Goal: Task Accomplishment & Management: Manage account settings

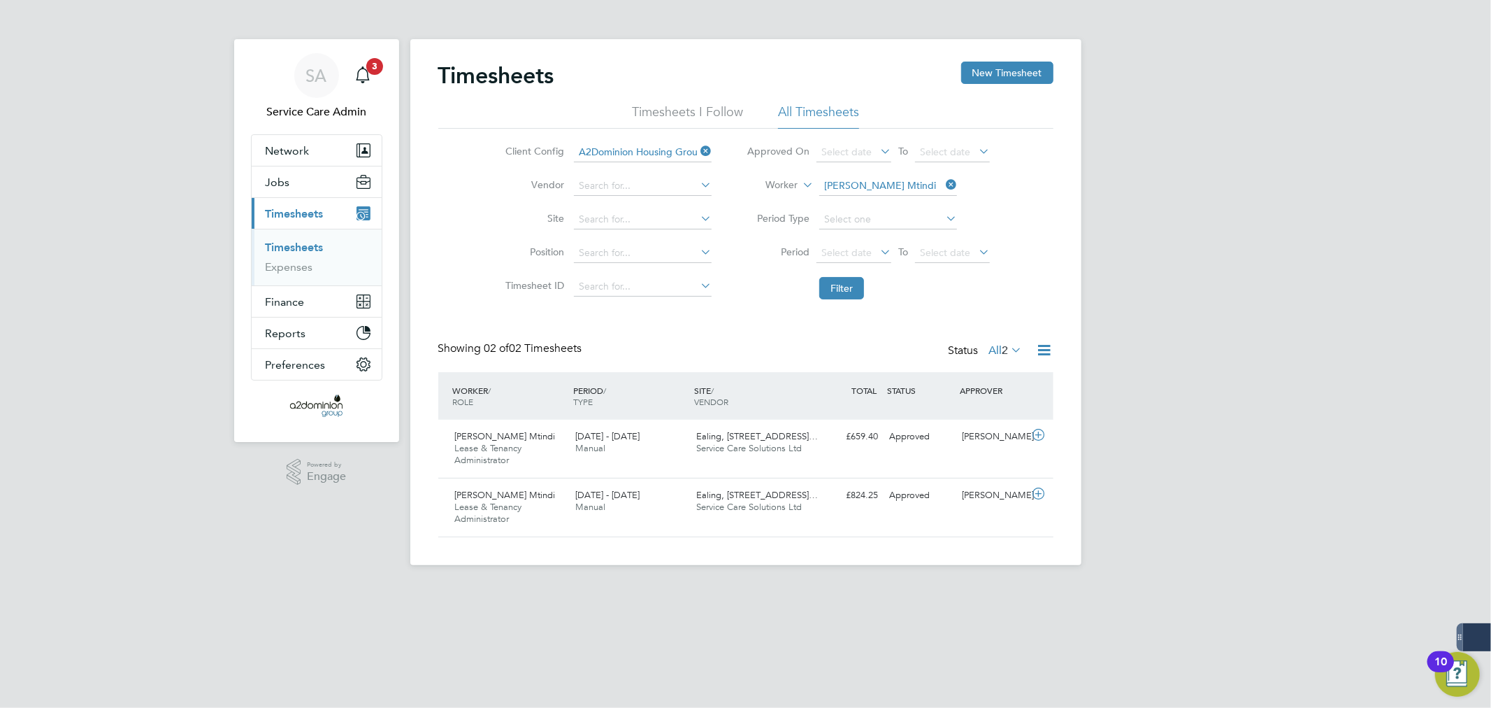
scroll to position [35, 122]
click at [943, 182] on icon at bounding box center [943, 185] width 0 height 20
click at [841, 187] on input at bounding box center [888, 186] width 138 height 20
click at [848, 201] on li "Erica Raymond" at bounding box center [905, 205] width 173 height 19
type input "Erica Raymond"
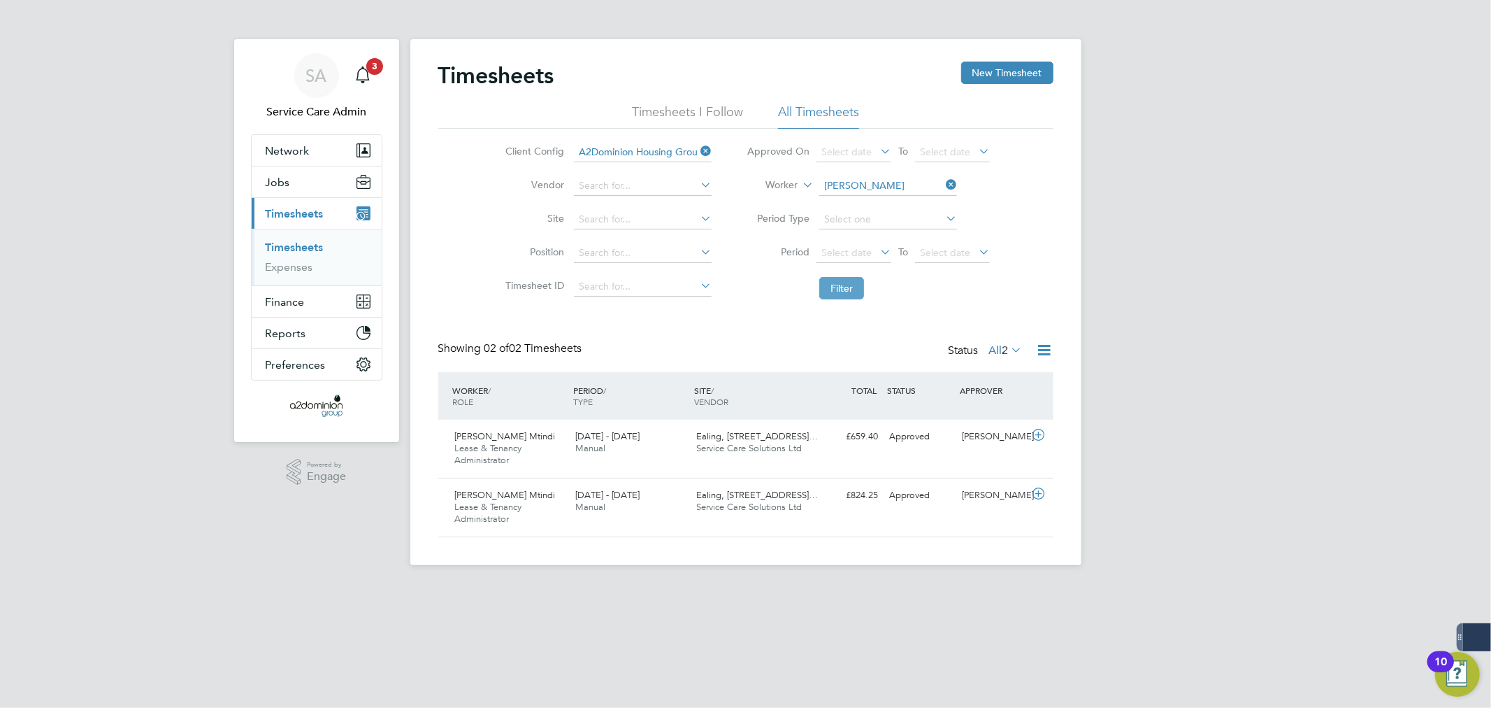
click at [845, 289] on button "Filter" at bounding box center [841, 288] width 45 height 22
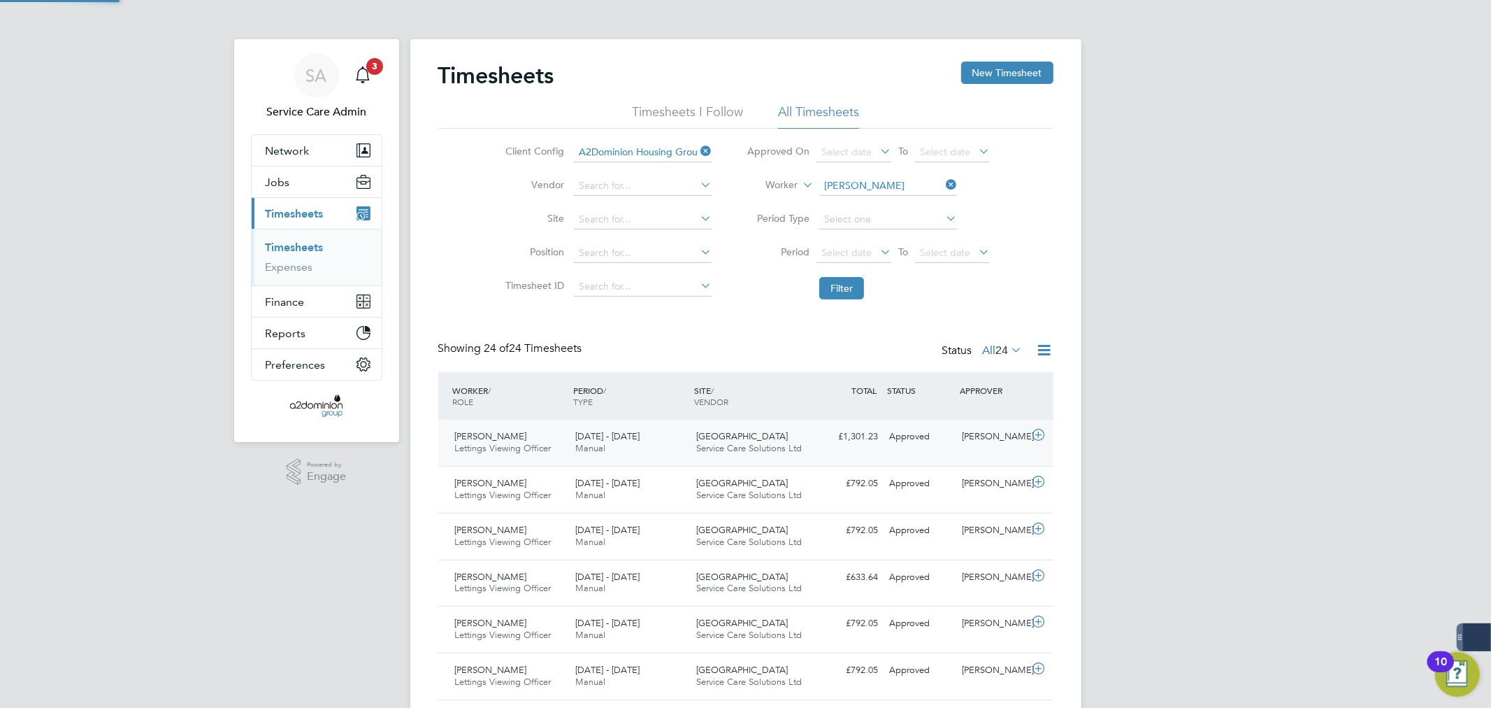
scroll to position [0, 0]
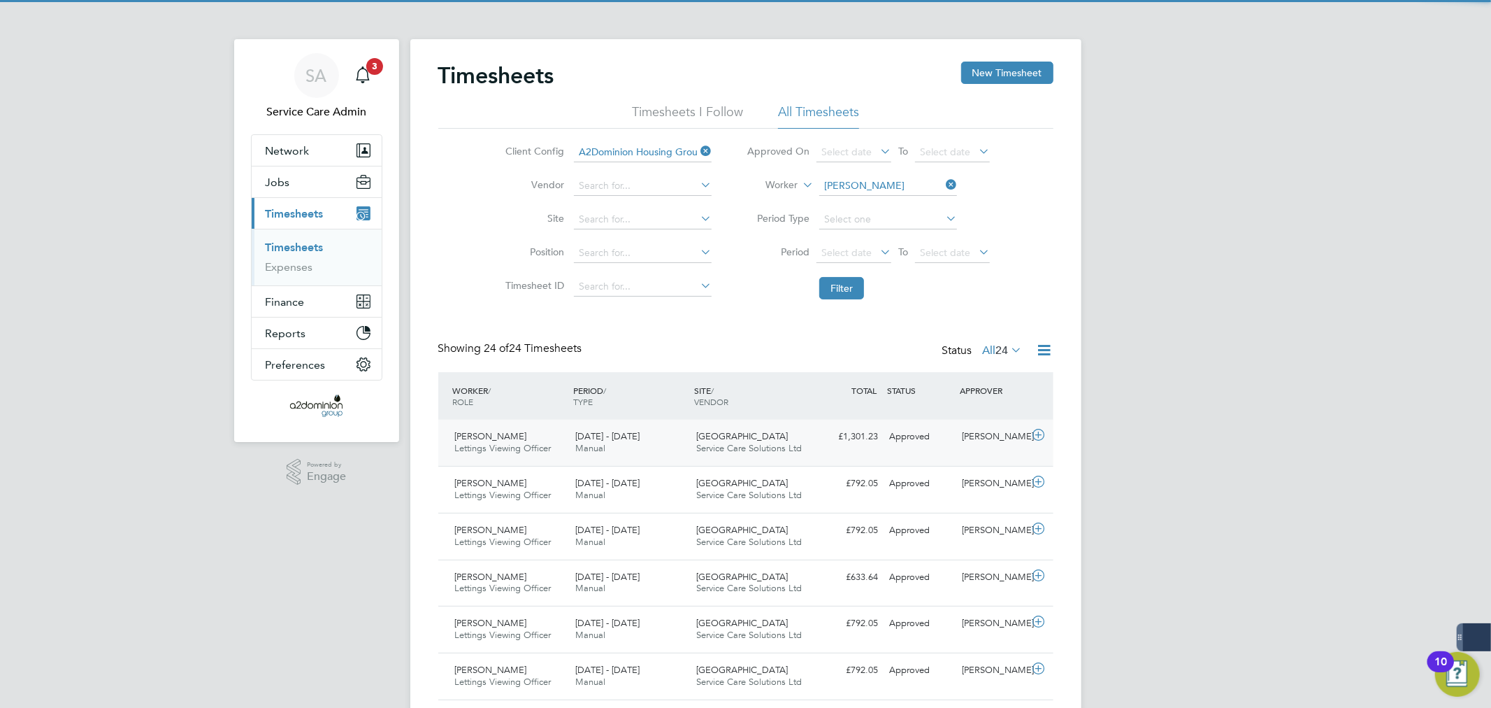
click at [933, 445] on div "Approved" at bounding box center [920, 436] width 73 height 23
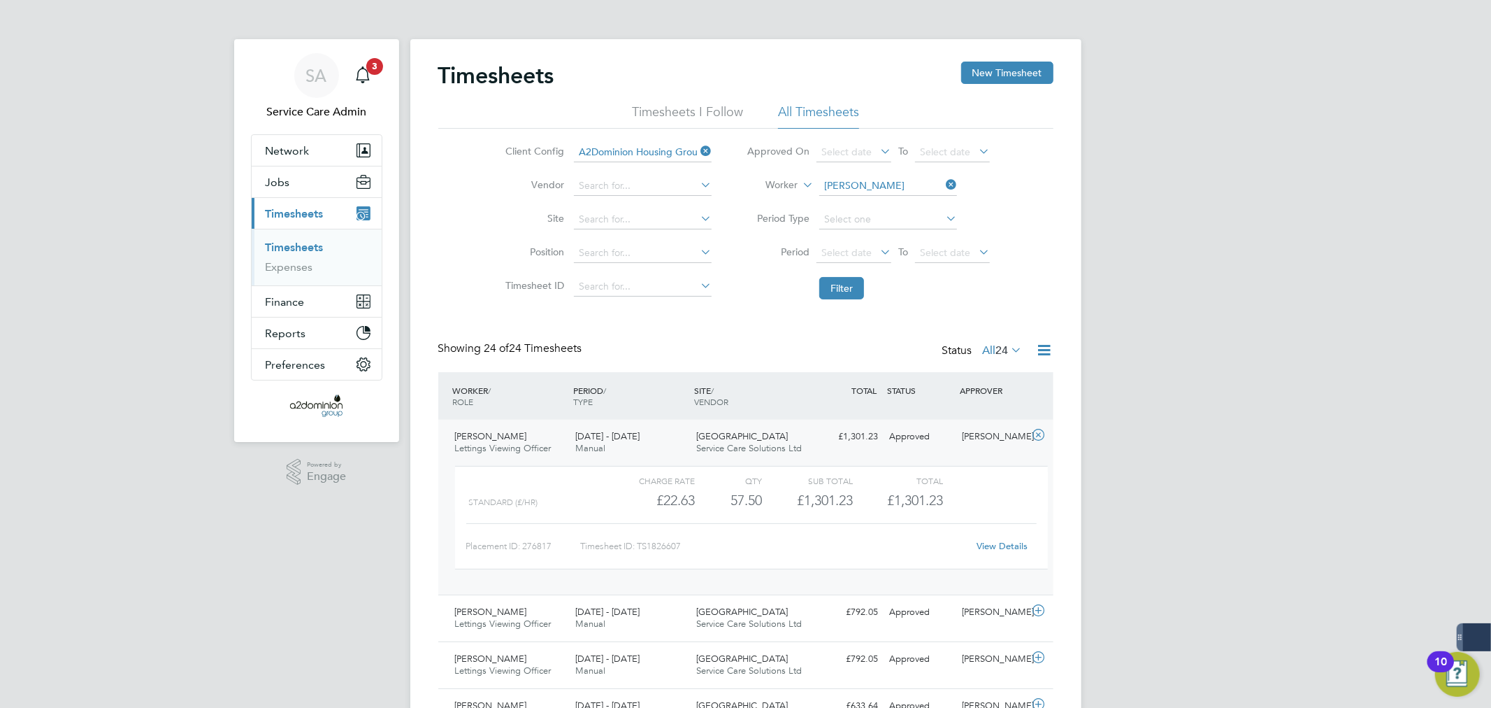
click at [1005, 498] on div "Standard (£/HR) £22.63 57.5 57.50 58 £1,301.23 £1,301.23" at bounding box center [751, 500] width 593 height 23
click at [1012, 543] on link "View Details" at bounding box center [1002, 546] width 51 height 12
click at [291, 273] on link "Expenses" at bounding box center [290, 266] width 48 height 13
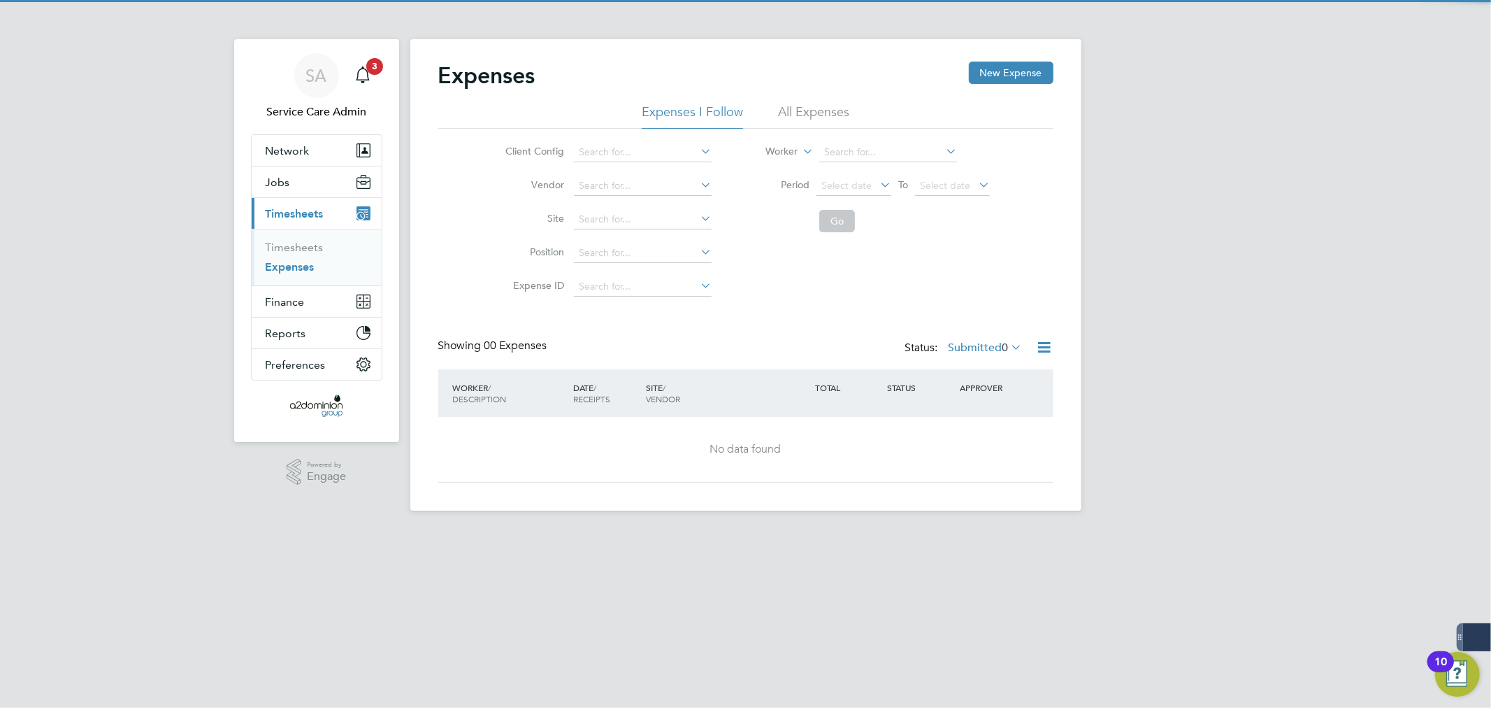
click at [841, 107] on li "All Expenses" at bounding box center [813, 115] width 71 height 25
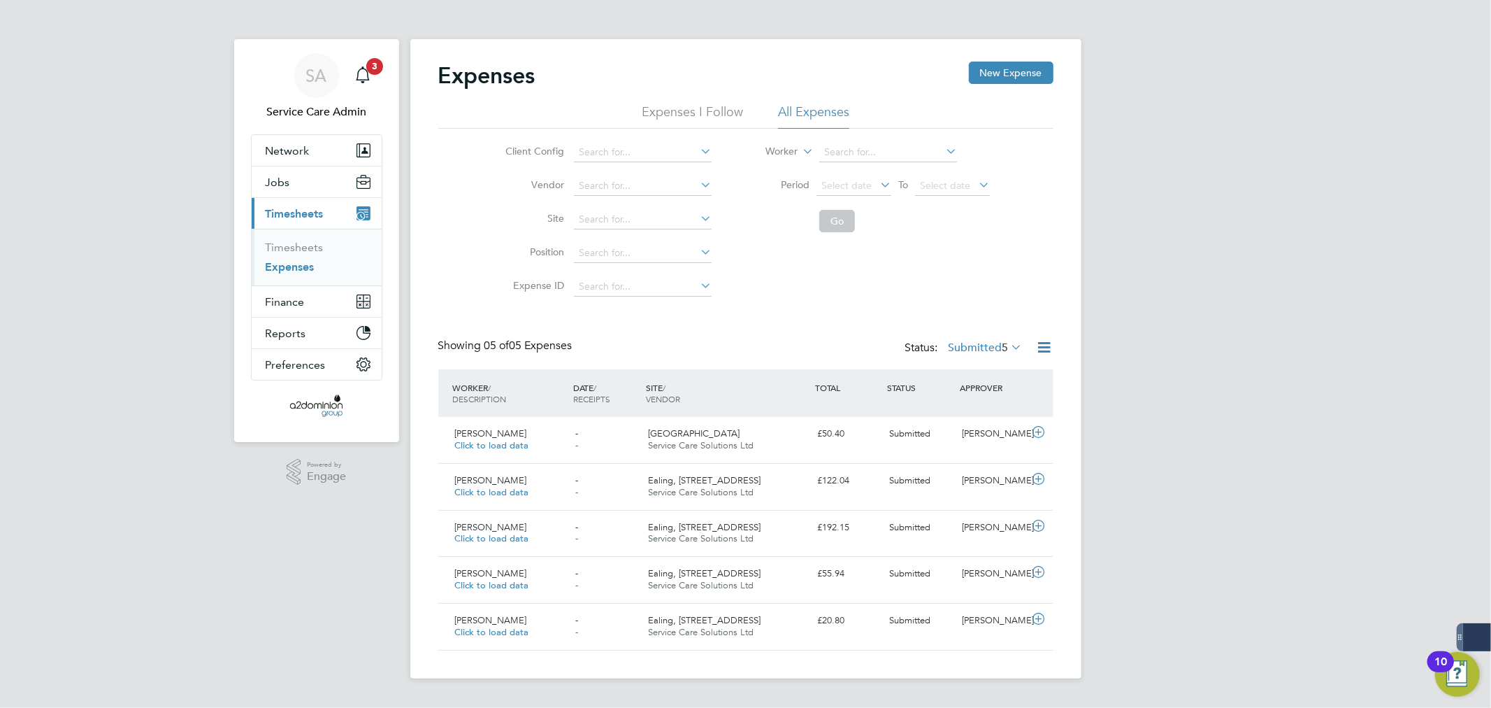
click at [672, 124] on li "Expenses I Follow" at bounding box center [692, 115] width 101 height 25
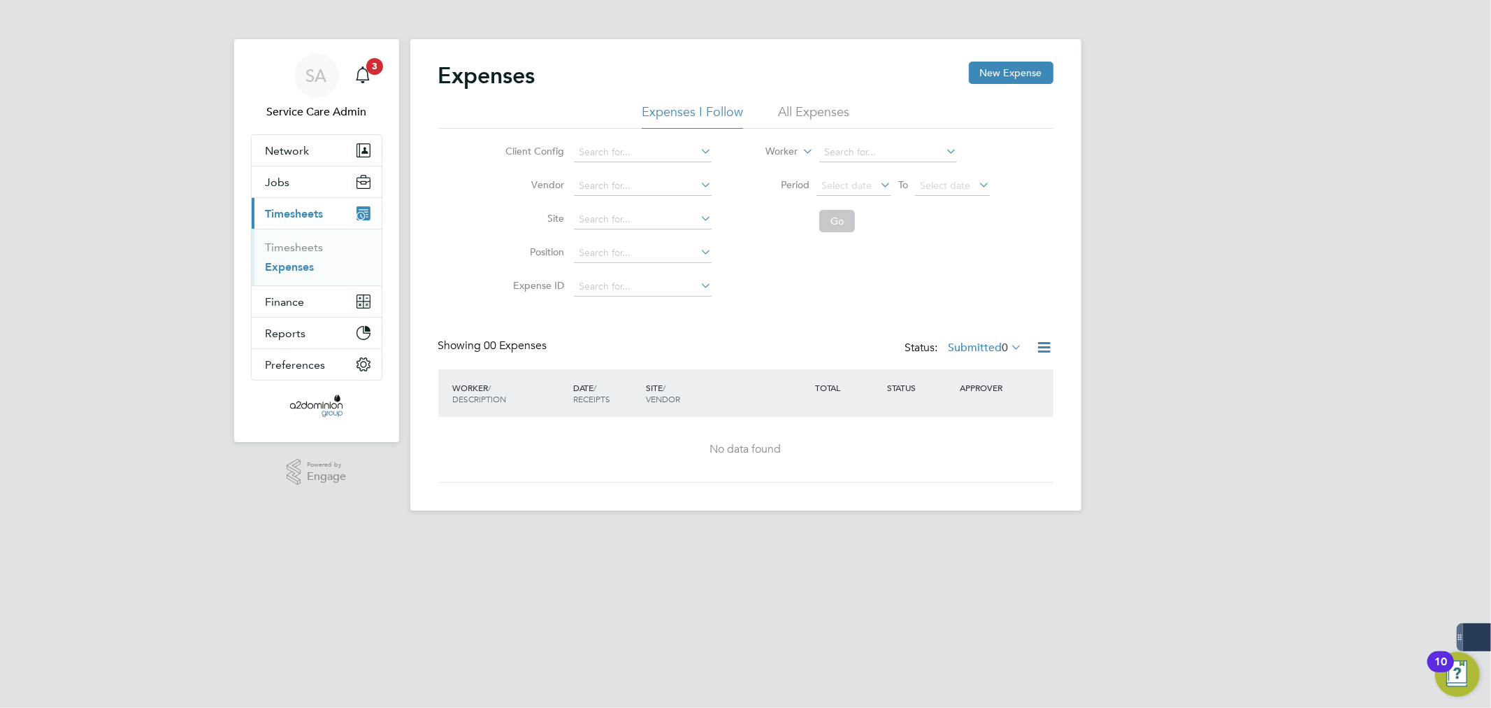
click at [861, 137] on li "Worker" at bounding box center [868, 153] width 278 height 34
click at [861, 148] on input at bounding box center [888, 153] width 138 height 20
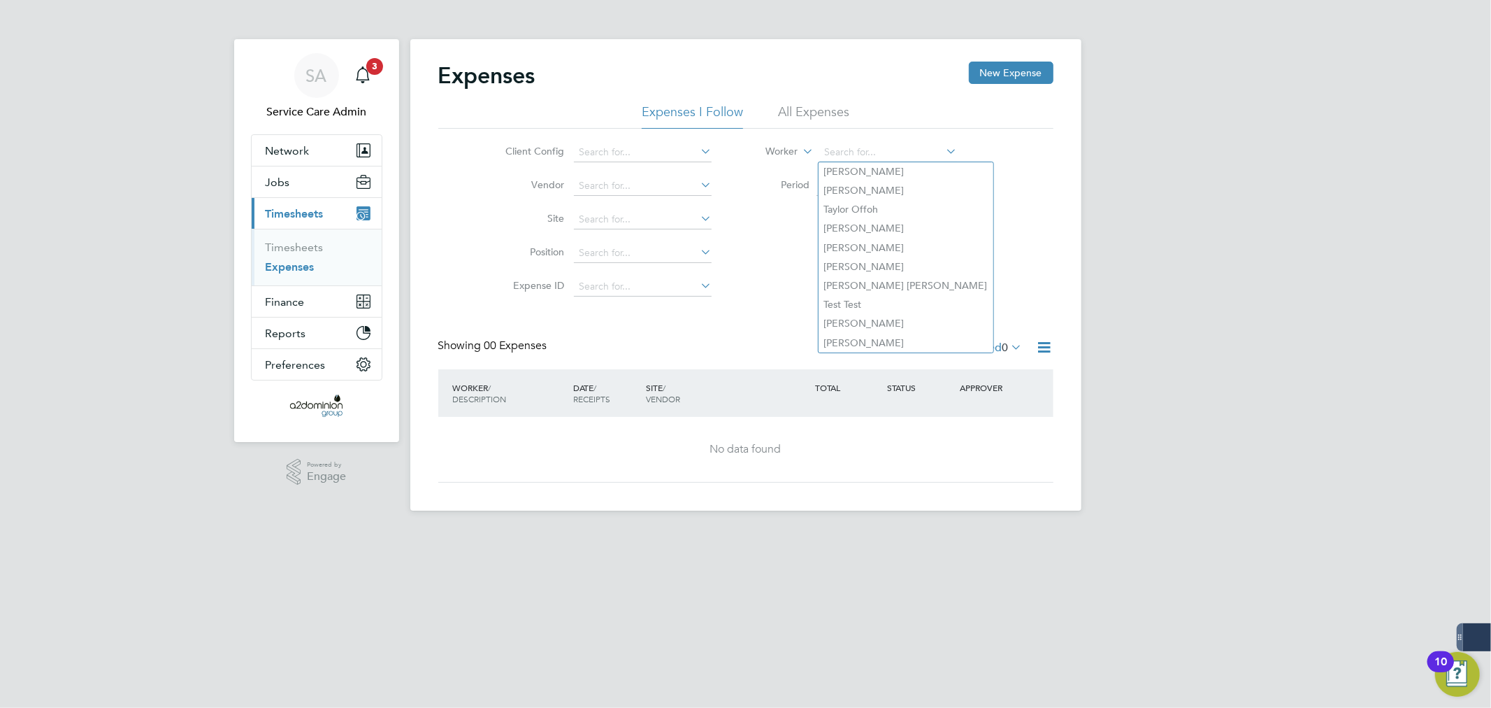
click at [803, 103] on li "All Expenses" at bounding box center [813, 115] width 71 height 25
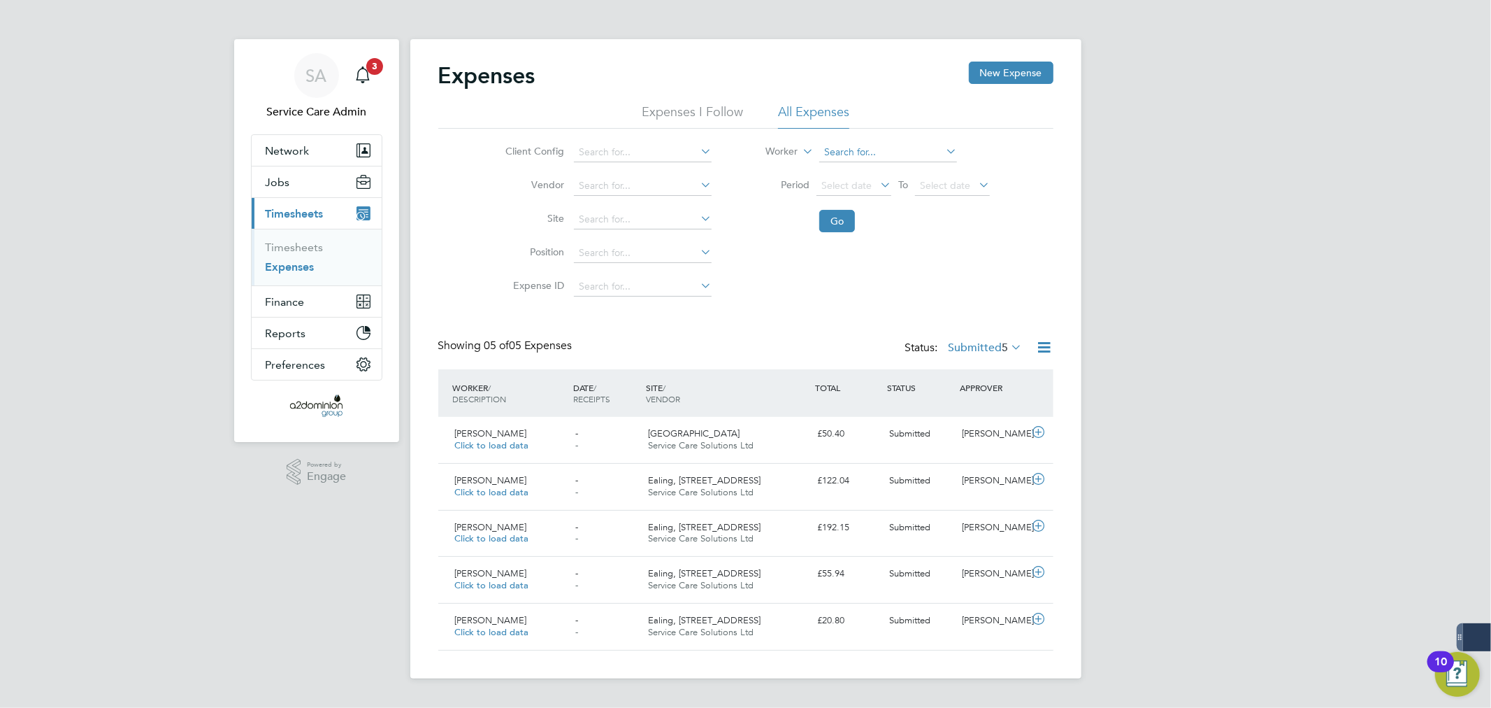
click at [859, 144] on input at bounding box center [888, 153] width 138 height 20
click at [879, 191] on li "Er ica Raymond" at bounding box center [888, 190] width 139 height 19
type input "Erica Raymond"
click at [827, 224] on button "Go" at bounding box center [837, 221] width 36 height 22
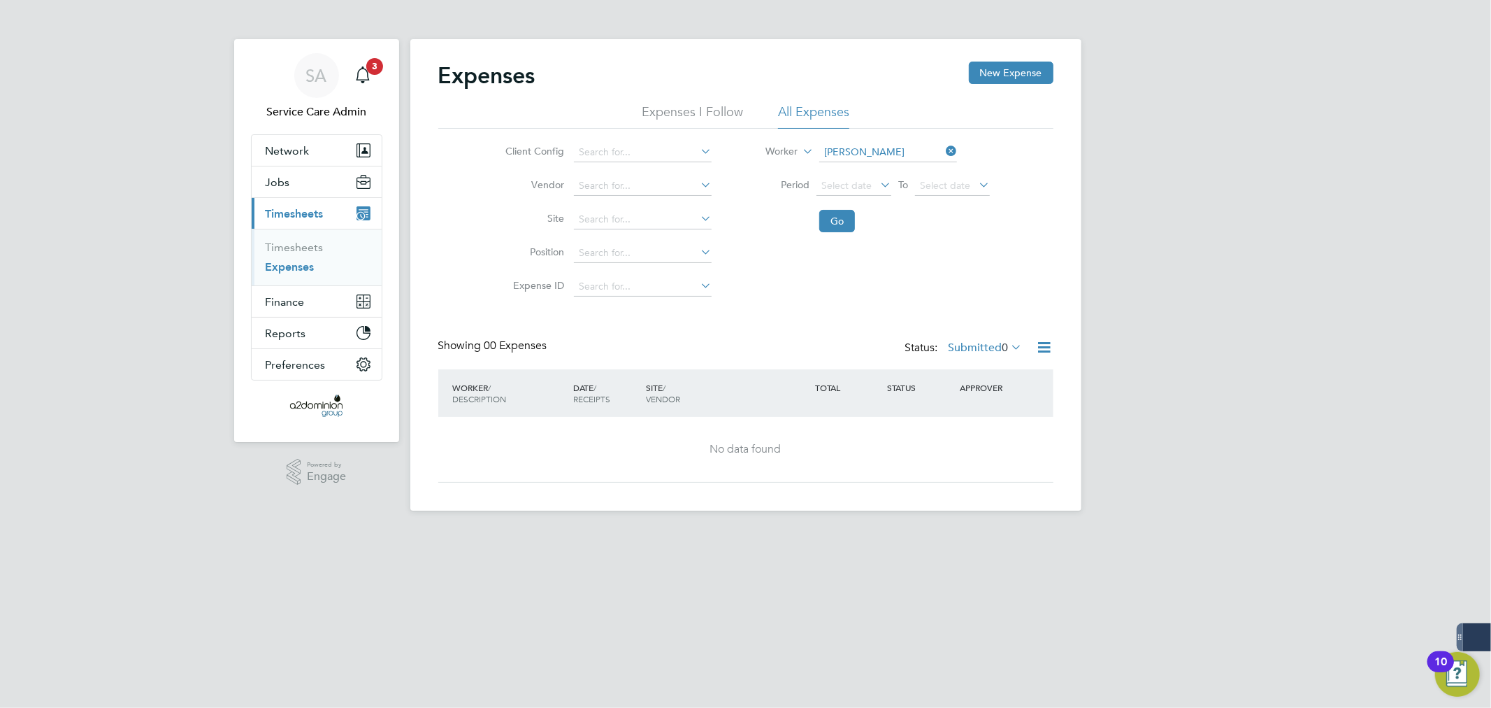
click at [1005, 346] on span "0" at bounding box center [1006, 347] width 6 height 14
click at [1002, 366] on li "All" at bounding box center [977, 371] width 64 height 20
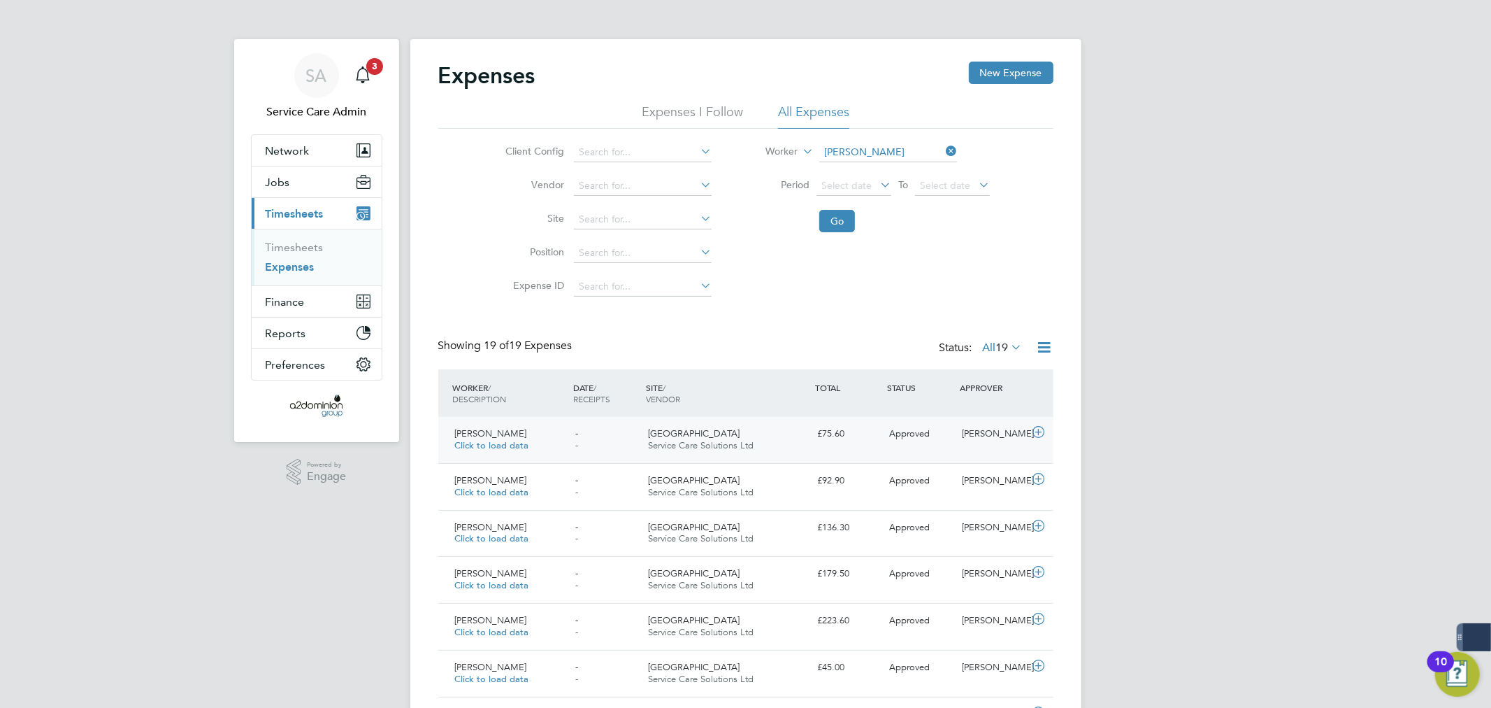
click at [919, 434] on span "Approved" at bounding box center [910, 433] width 41 height 12
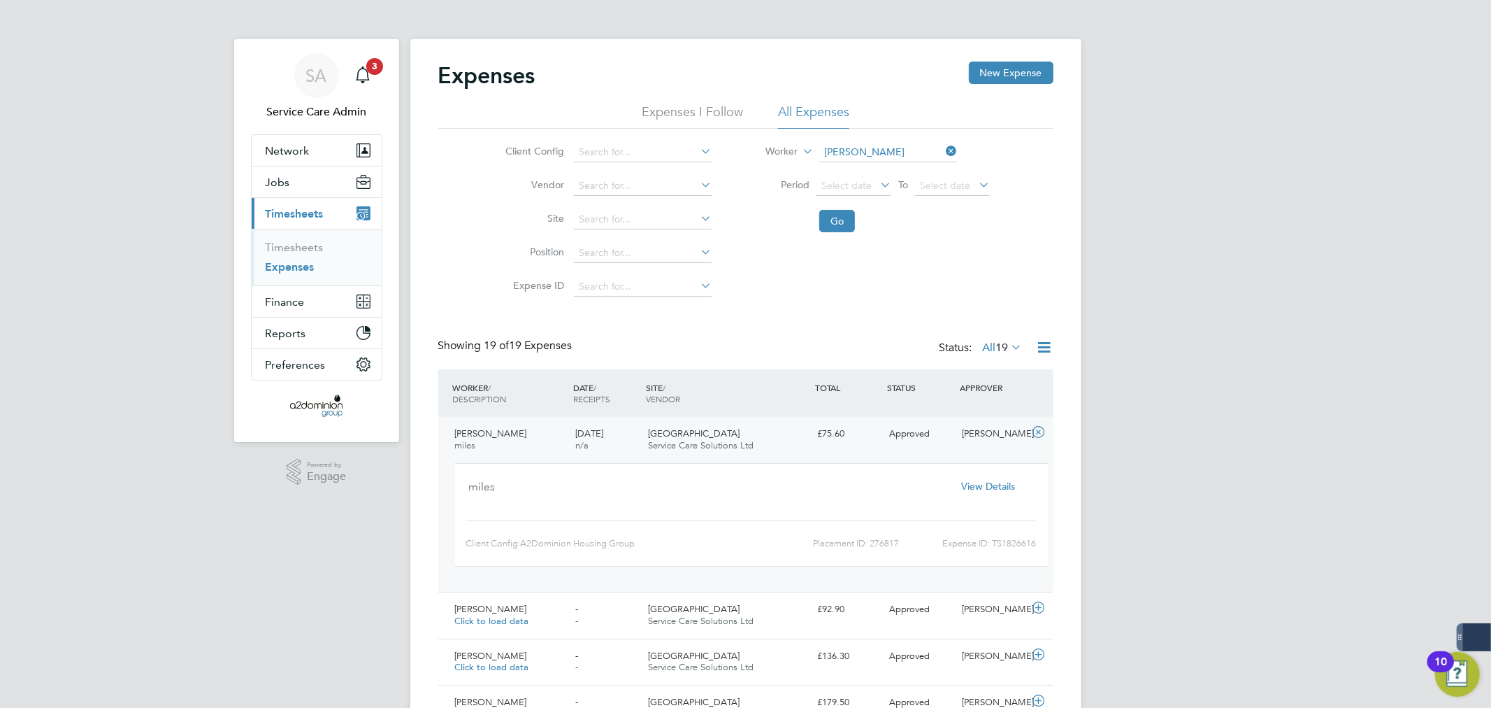
click at [983, 486] on span "View Details" at bounding box center [988, 486] width 54 height 13
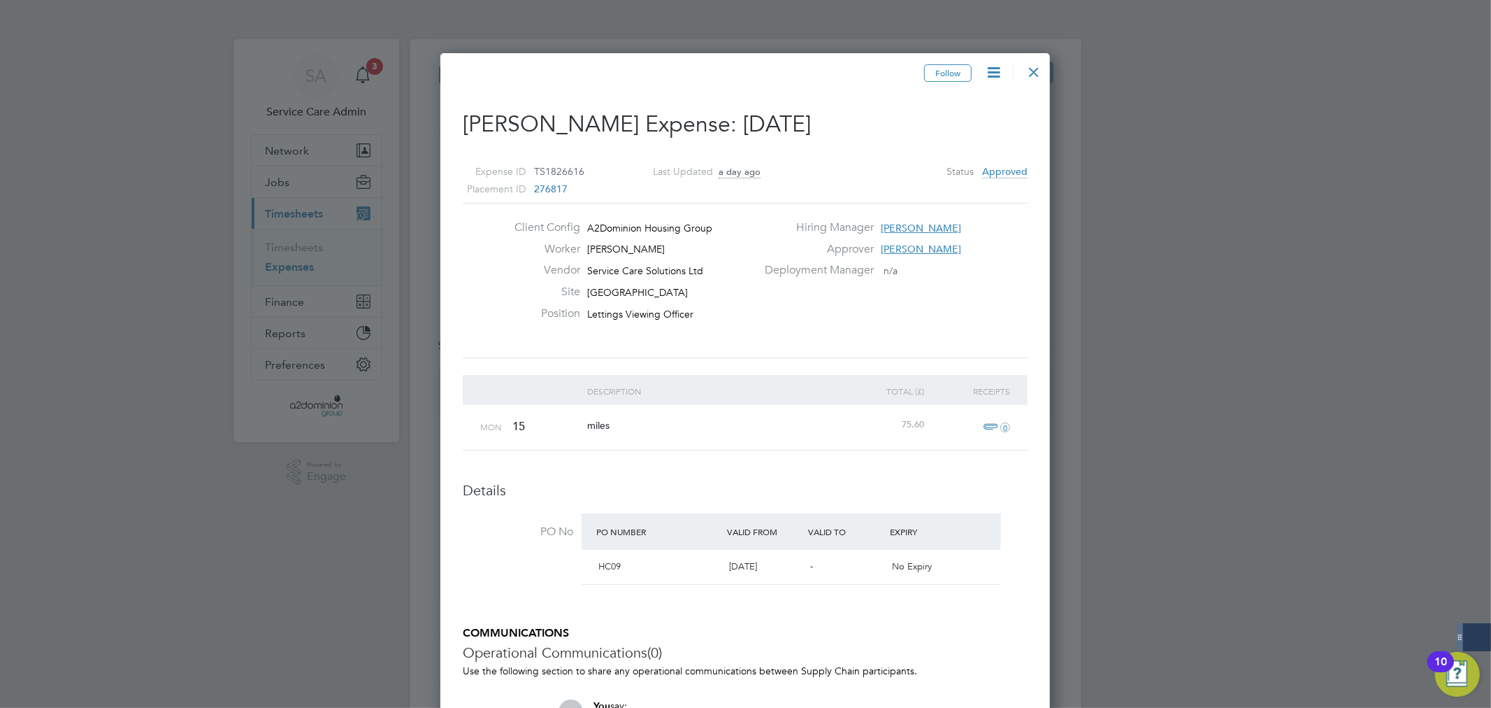
click at [988, 71] on icon at bounding box center [993, 72] width 17 height 17
click at [966, 106] on li "Cancel Expense" at bounding box center [956, 106] width 89 height 20
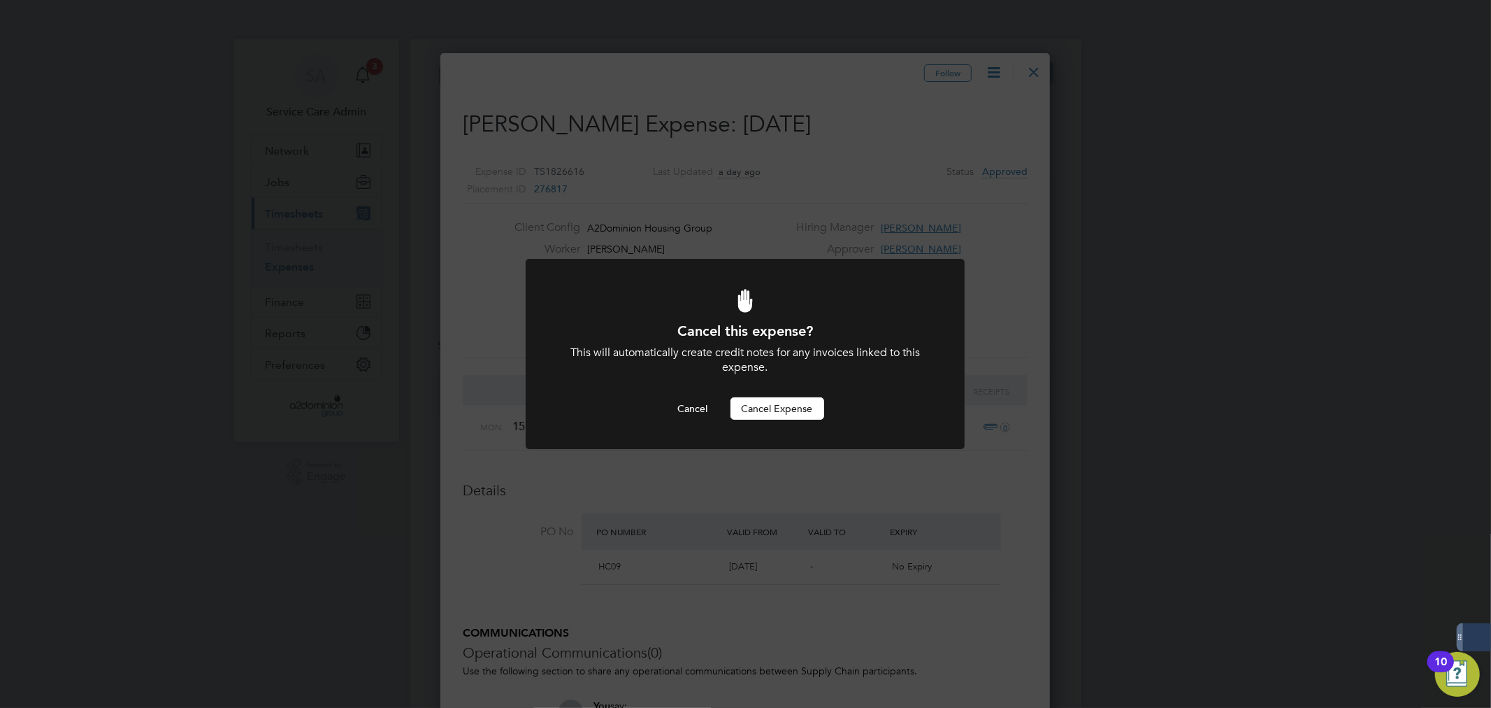
click at [794, 401] on button "Cancel Expense" at bounding box center [778, 408] width 94 height 22
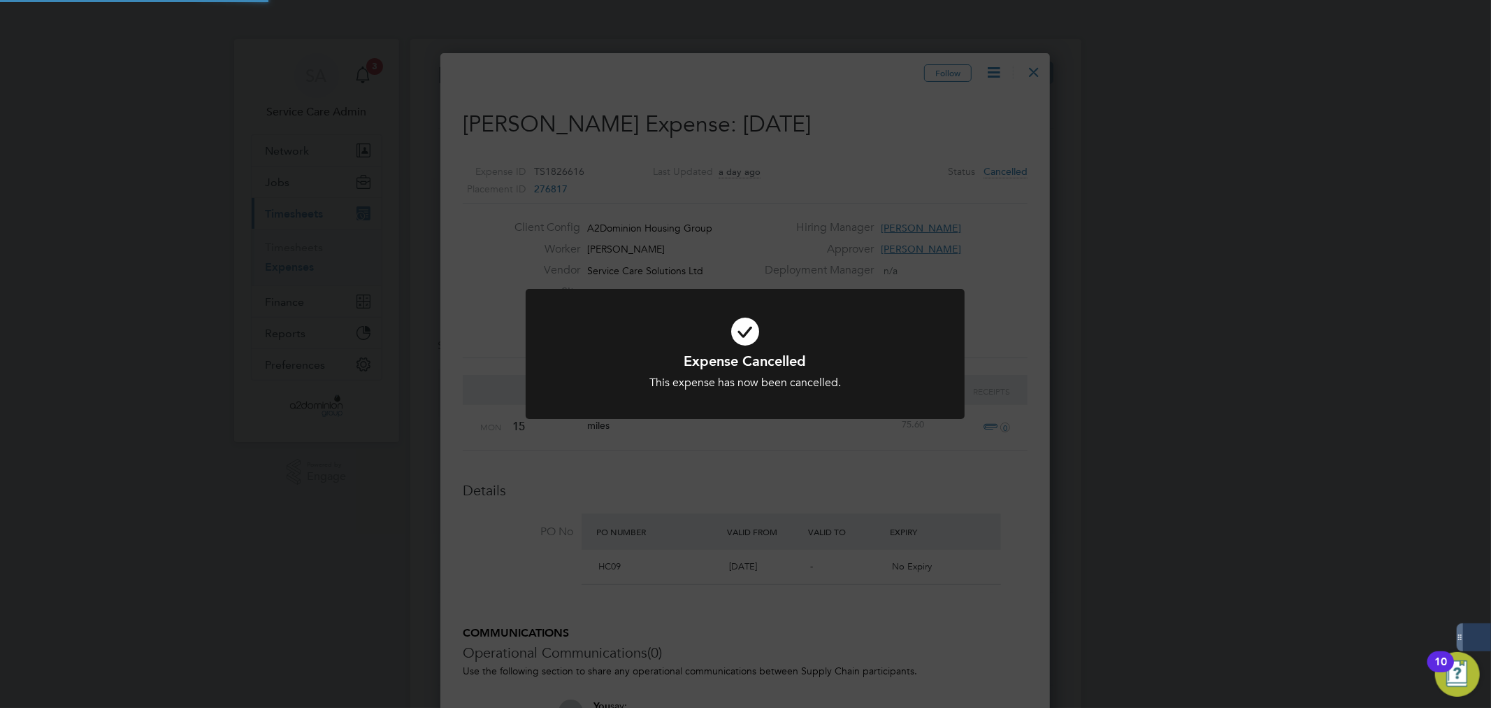
click at [1082, 464] on div "Expense Cancelled This expense has now been cancelled. Cancel Okay" at bounding box center [745, 354] width 1491 height 708
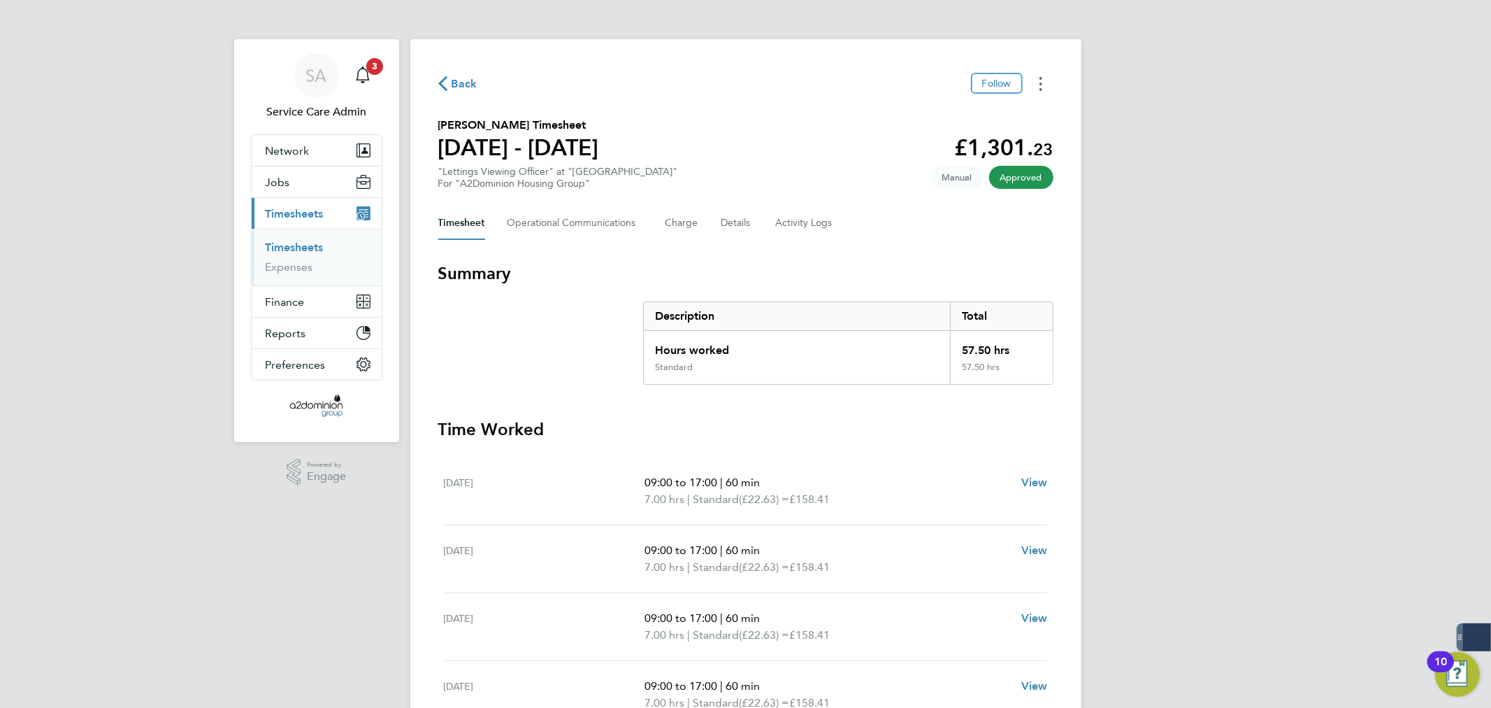
click at [1042, 82] on icon "Timesheets Menu" at bounding box center [1041, 84] width 3 height 14
drag, startPoint x: 1255, startPoint y: 252, endPoint x: 1250, endPoint y: 273, distance: 22.2
click at [1255, 252] on div "SA Service Care Admin Notifications 3 Applications: Network Team Members Busine…" at bounding box center [745, 527] width 1491 height 1055
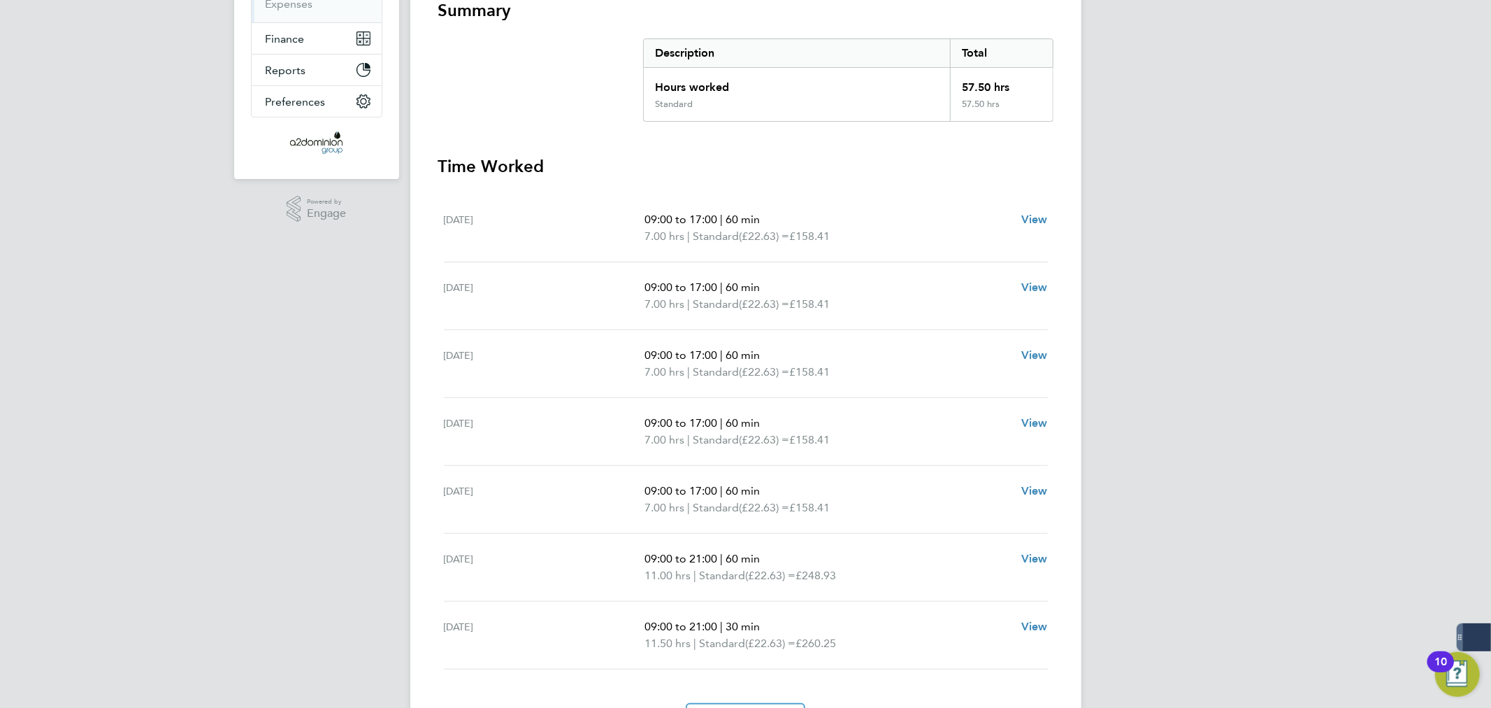
scroll to position [345, 0]
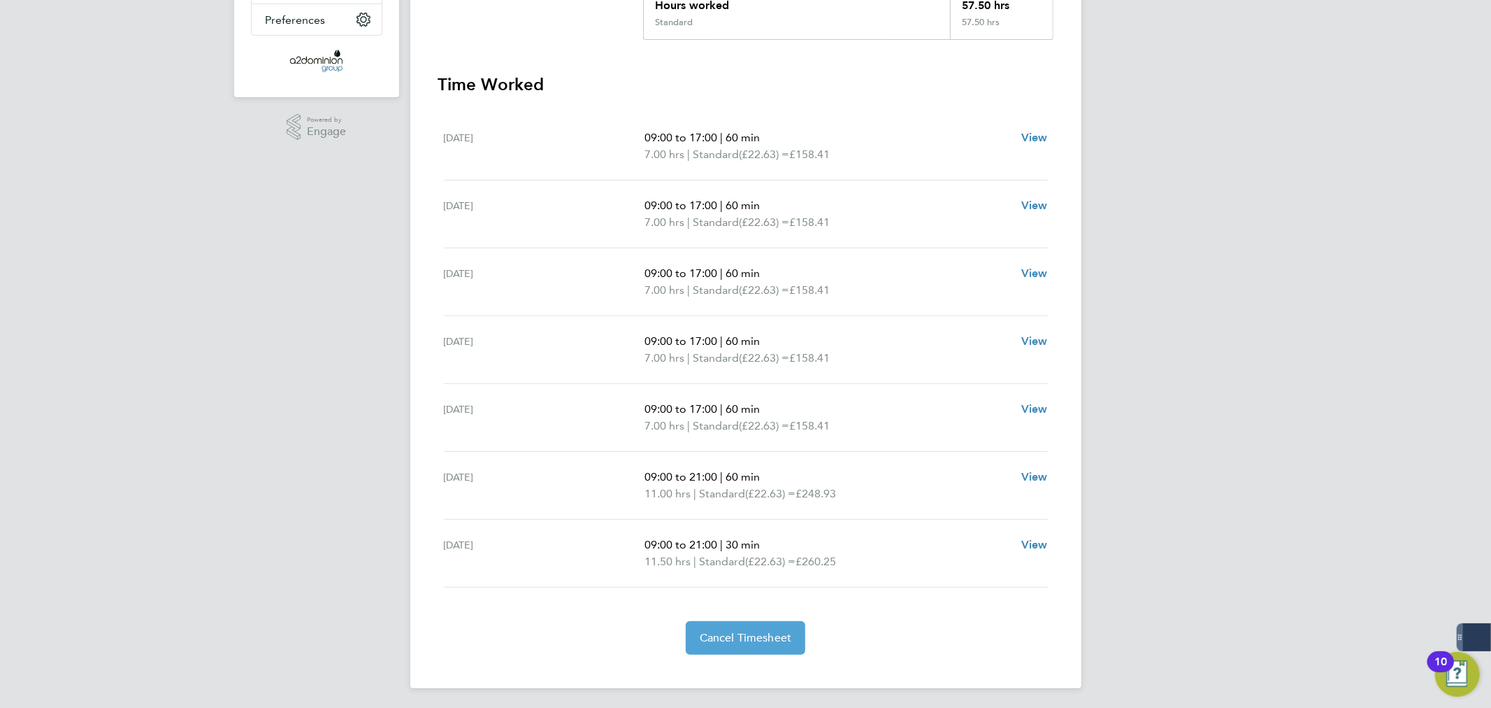
click at [721, 633] on span "Cancel Timesheet" at bounding box center [746, 638] width 92 height 14
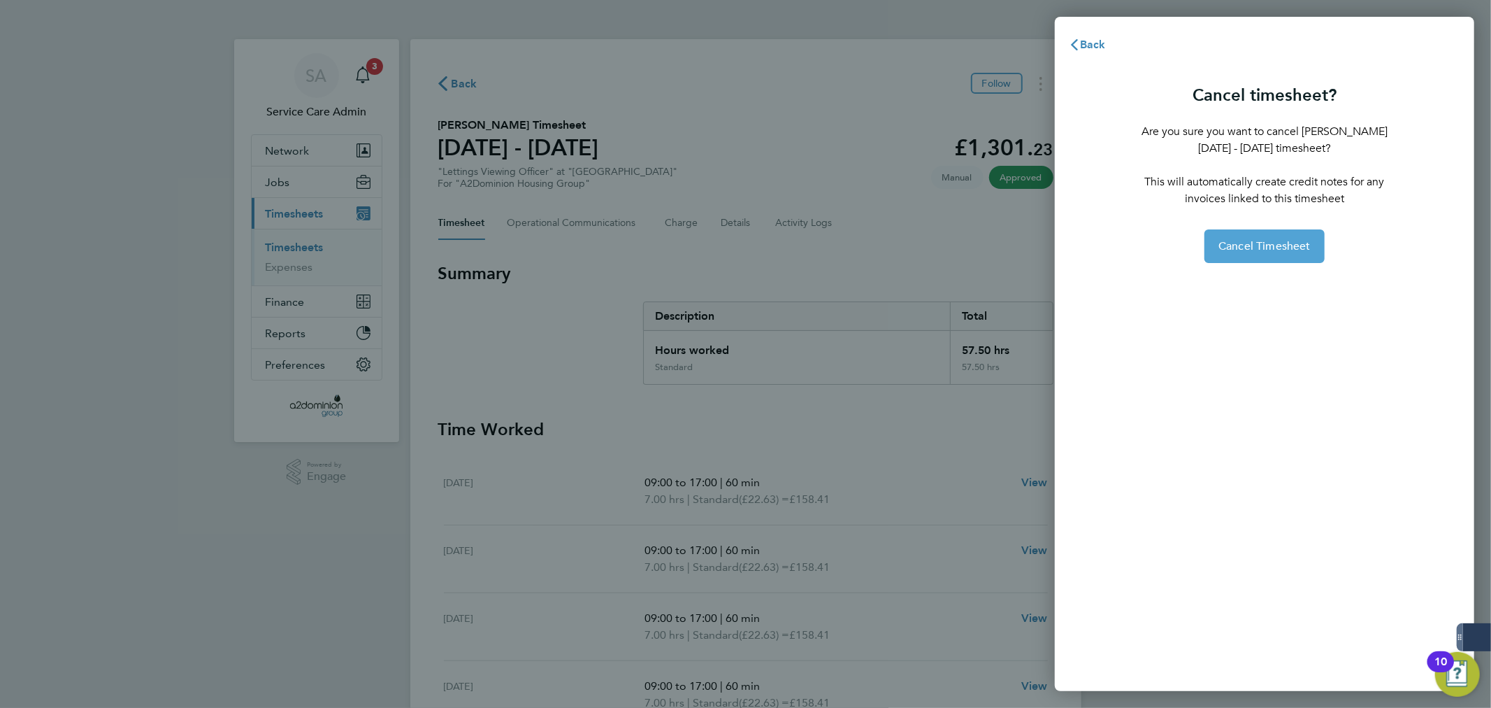
click at [1240, 241] on span "Cancel Timesheet" at bounding box center [1265, 246] width 92 height 14
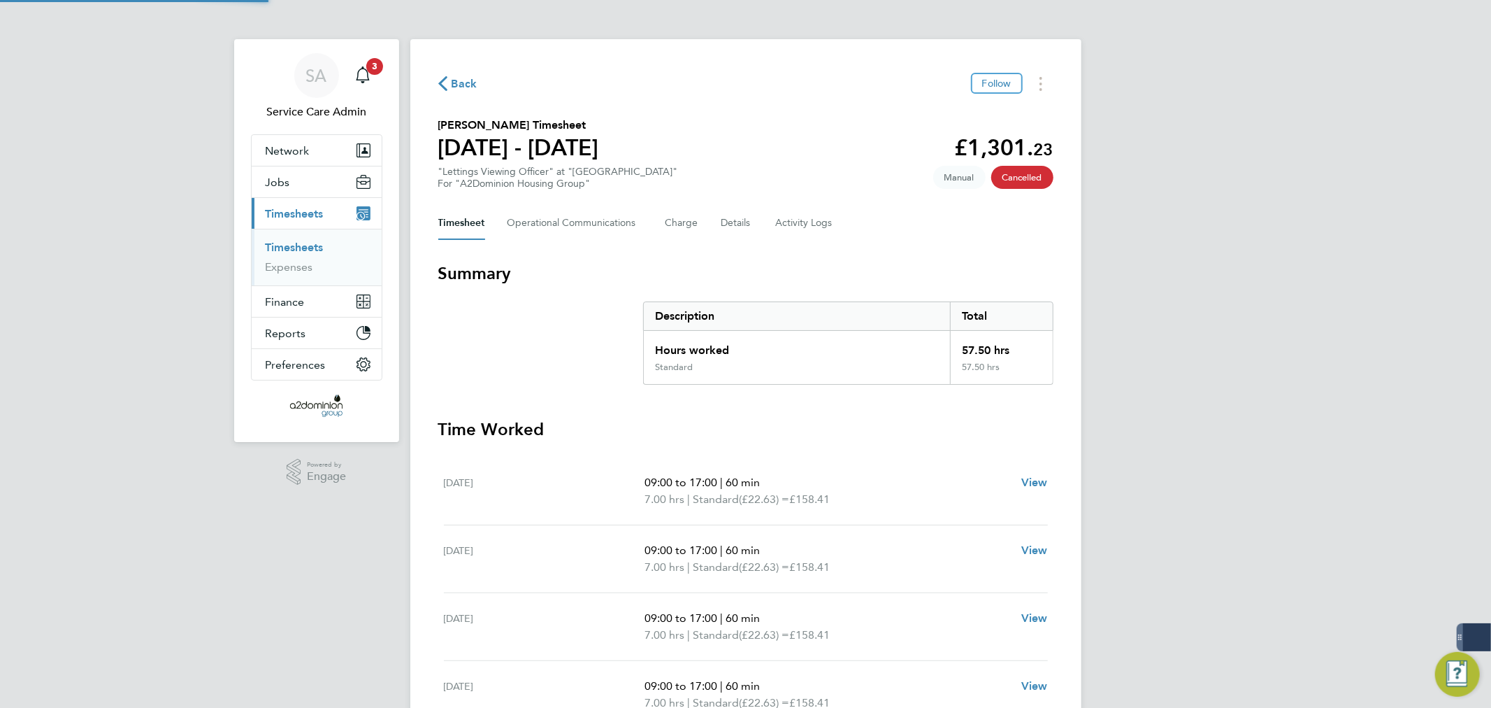
drag, startPoint x: 870, startPoint y: 152, endPoint x: 871, endPoint y: 136, distance: 16.8
click at [871, 150] on section "[PERSON_NAME] Timesheet [DATE] - [DATE] £1,301. 23 "Lettings Viewing Officer" a…" at bounding box center [745, 153] width 615 height 73
